Goal: Task Accomplishment & Management: Use online tool/utility

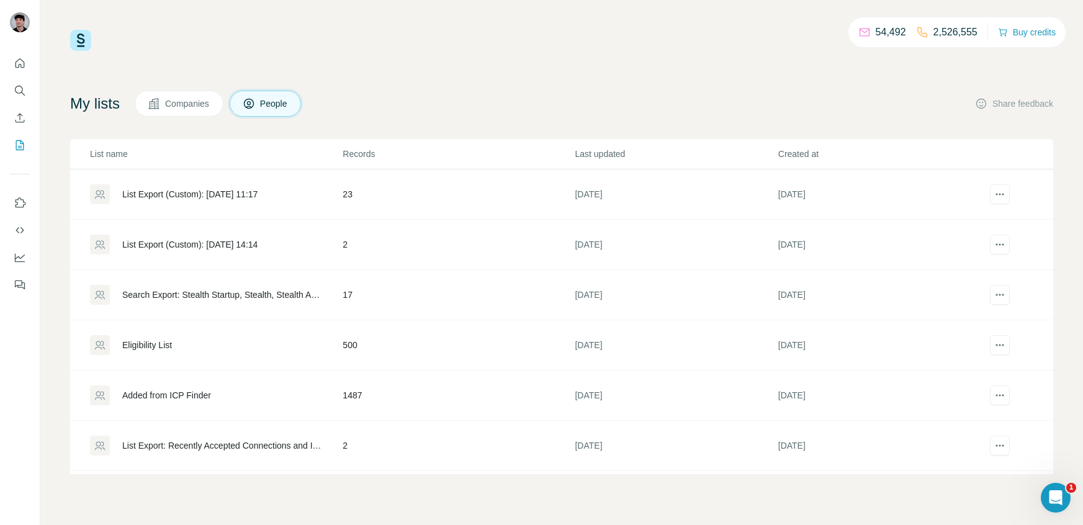
click at [151, 349] on div "Eligibility List" at bounding box center [147, 345] width 50 height 12
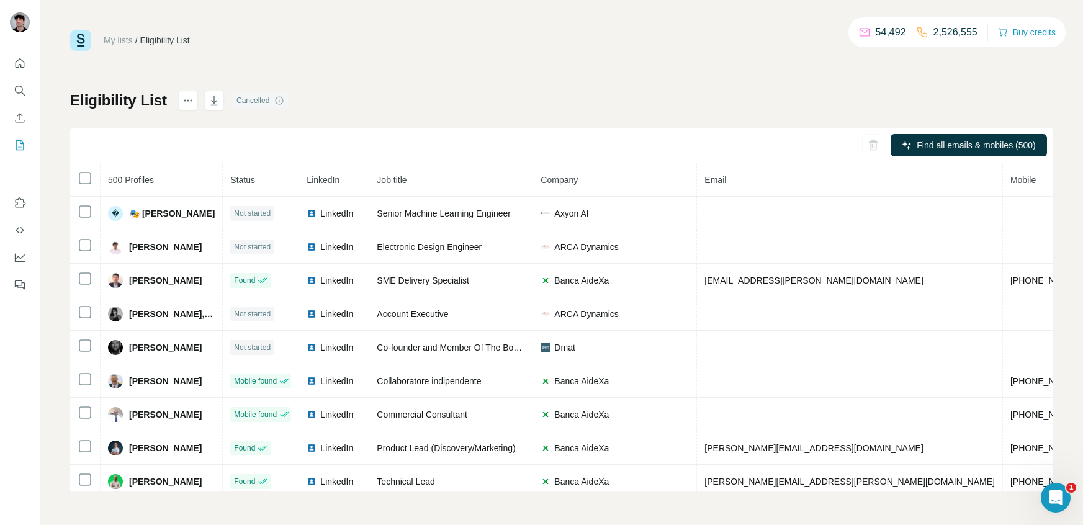
click at [227, 101] on div "Eligibility List Cancelled" at bounding box center [179, 101] width 218 height 20
click at [217, 100] on icon "button" at bounding box center [214, 100] width 12 height 12
